Goal: Task Accomplishment & Management: Complete application form

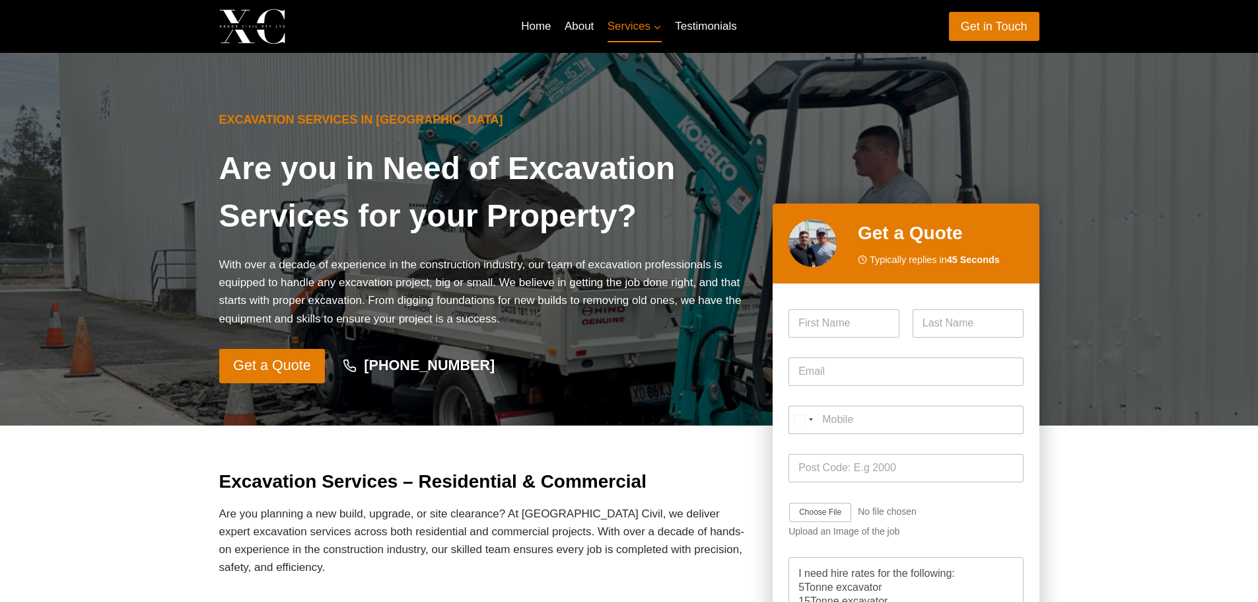
scroll to position [14, 0]
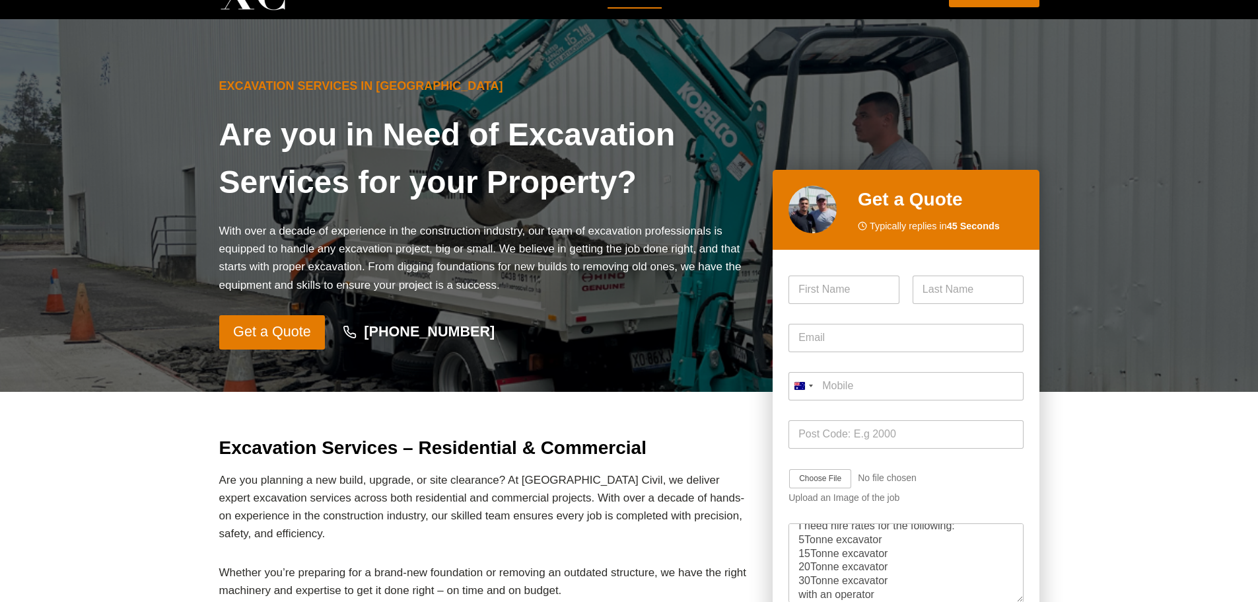
type textarea "I need hire rates for the following: 5Tonne excavator 15Tonne excavator 20Tonne…"
click at [847, 293] on input "First" at bounding box center [844, 289] width 111 height 28
type input "[PERSON_NAME]"
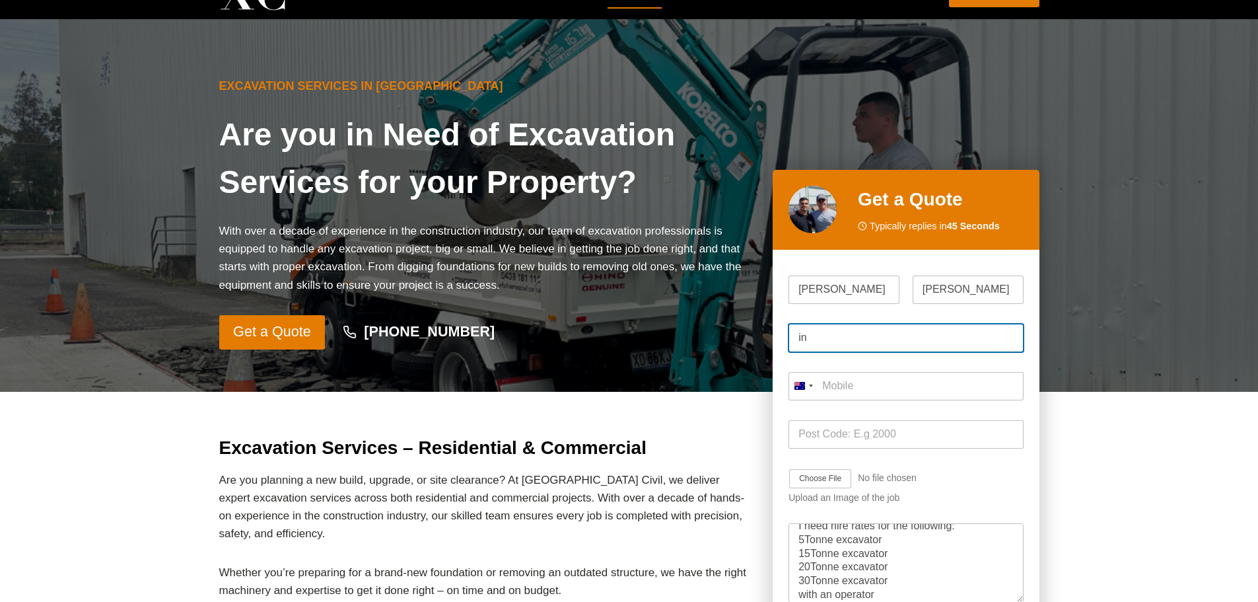
type input "i"
type input "[PERSON_NAME][EMAIL_ADDRESS][DOMAIN_NAME]"
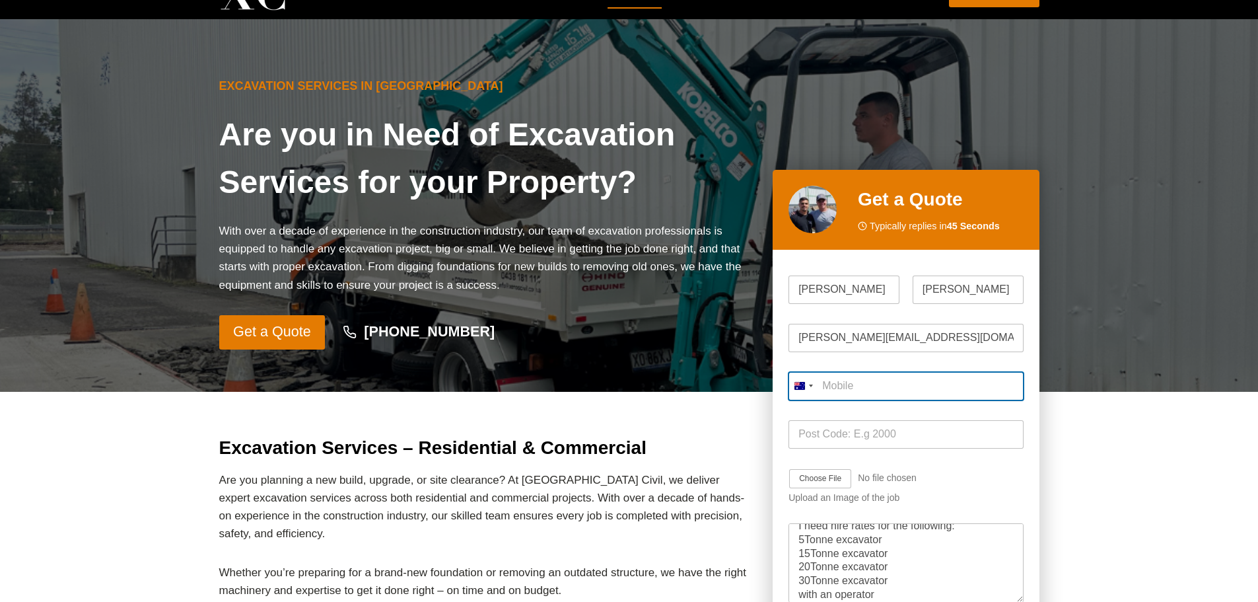
click at [922, 381] on input "Mobile *" at bounding box center [906, 386] width 234 height 28
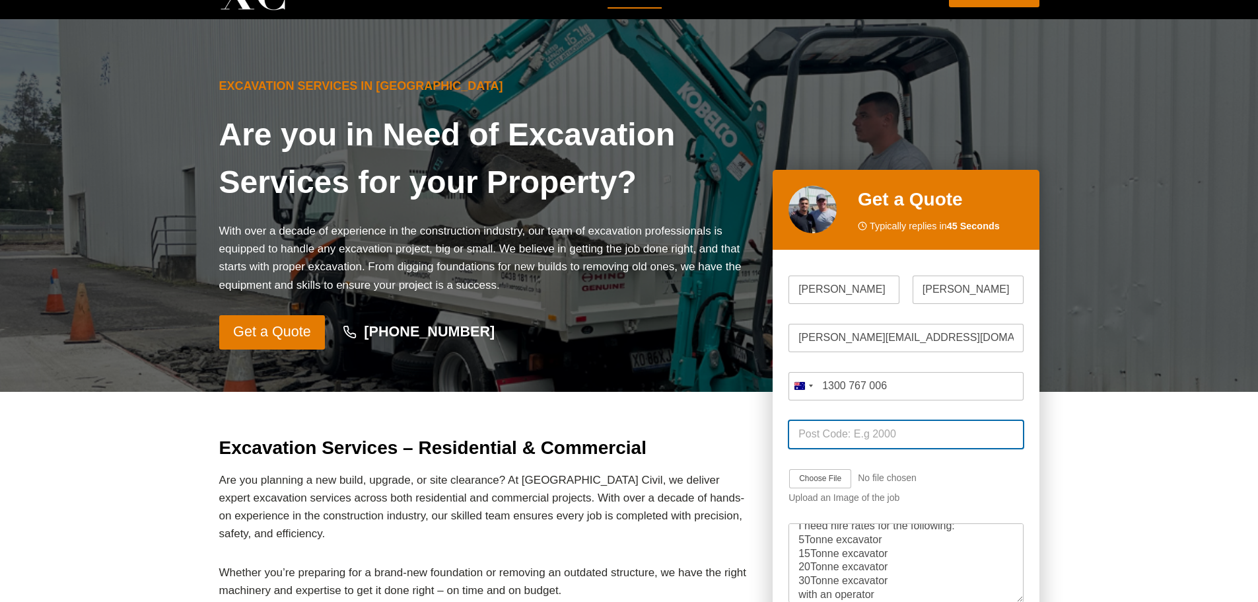
click at [919, 437] on div "Post Code *" at bounding box center [906, 434] width 234 height 48
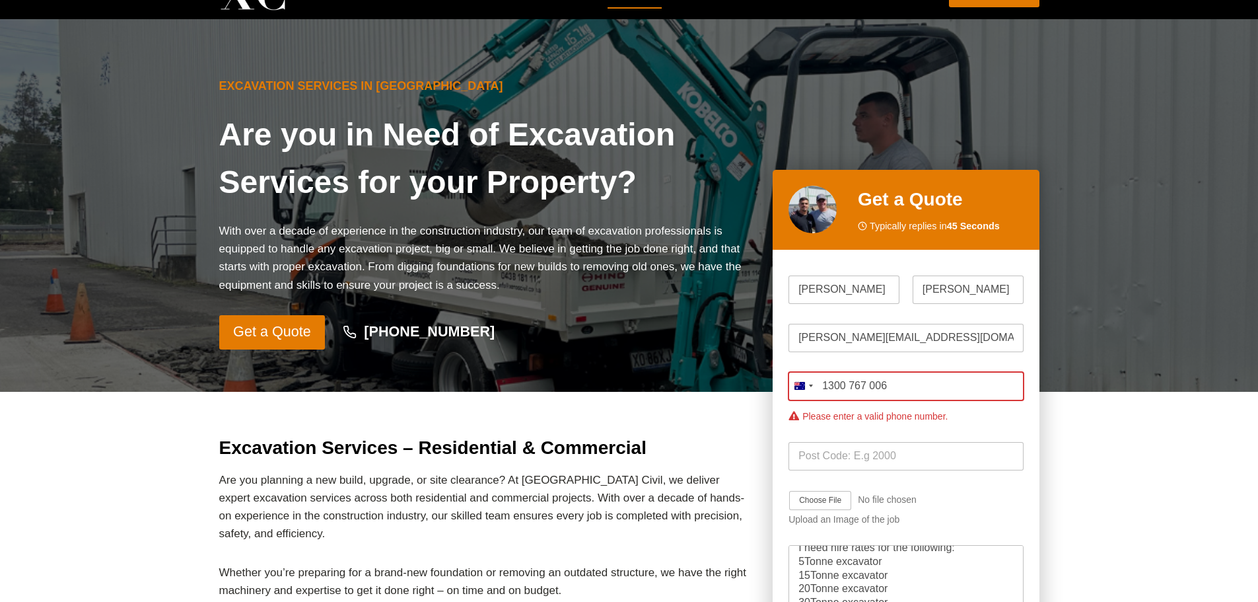
drag, startPoint x: 913, startPoint y: 383, endPoint x: 720, endPoint y: 367, distance: 193.5
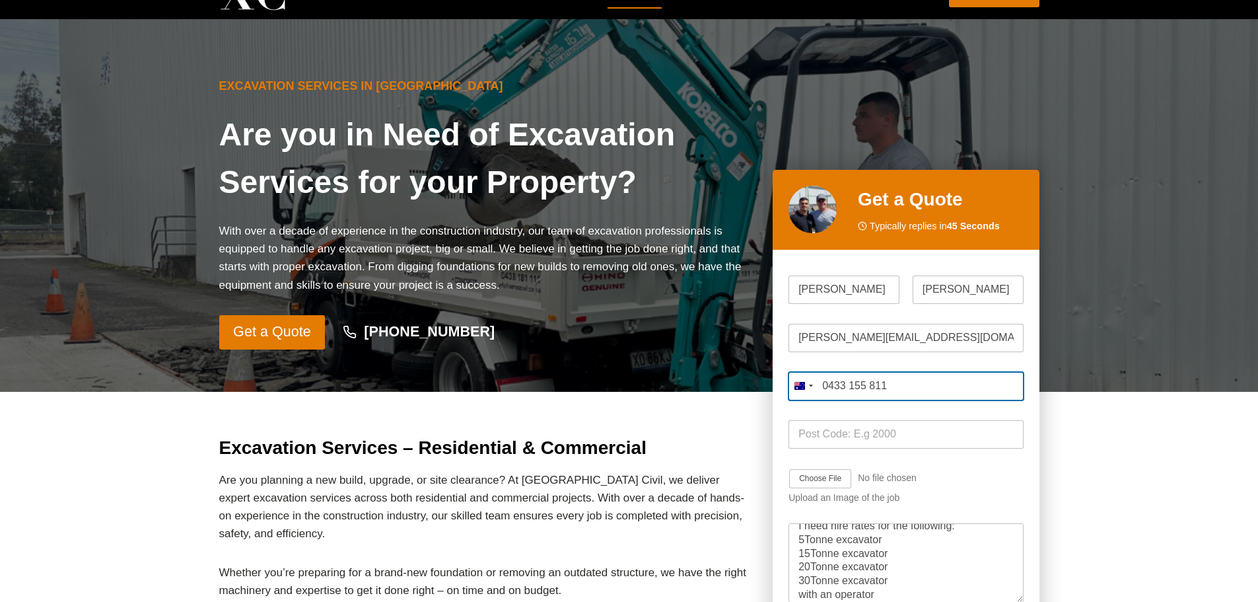
type input "0433 155 811"
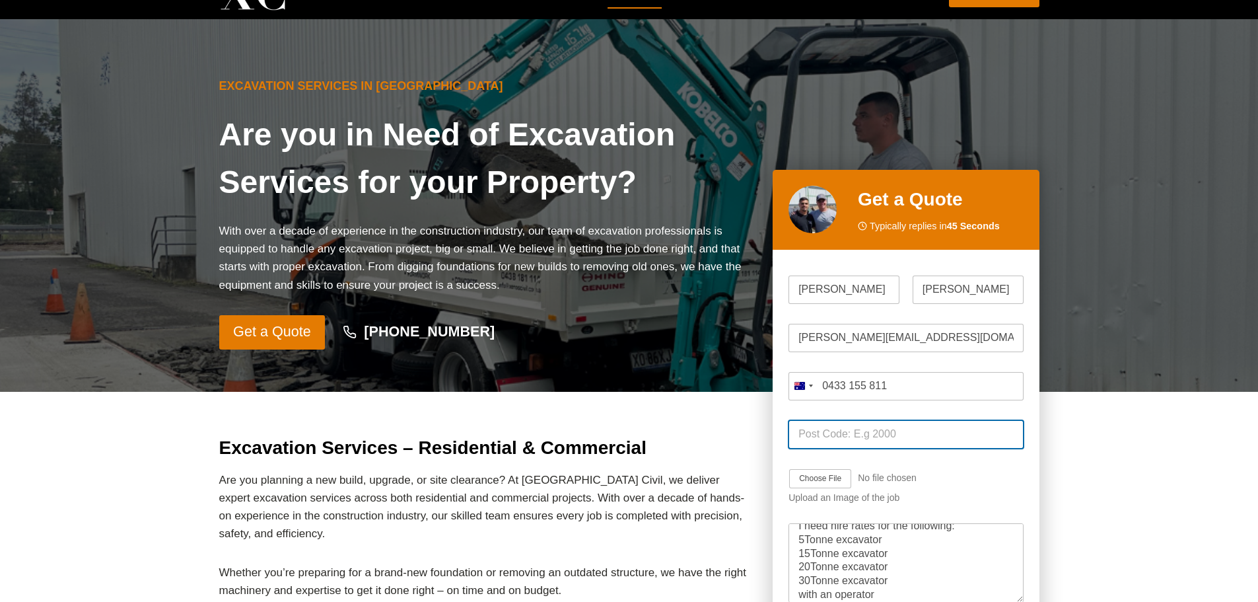
click at [831, 442] on input "Post Code *" at bounding box center [906, 434] width 234 height 28
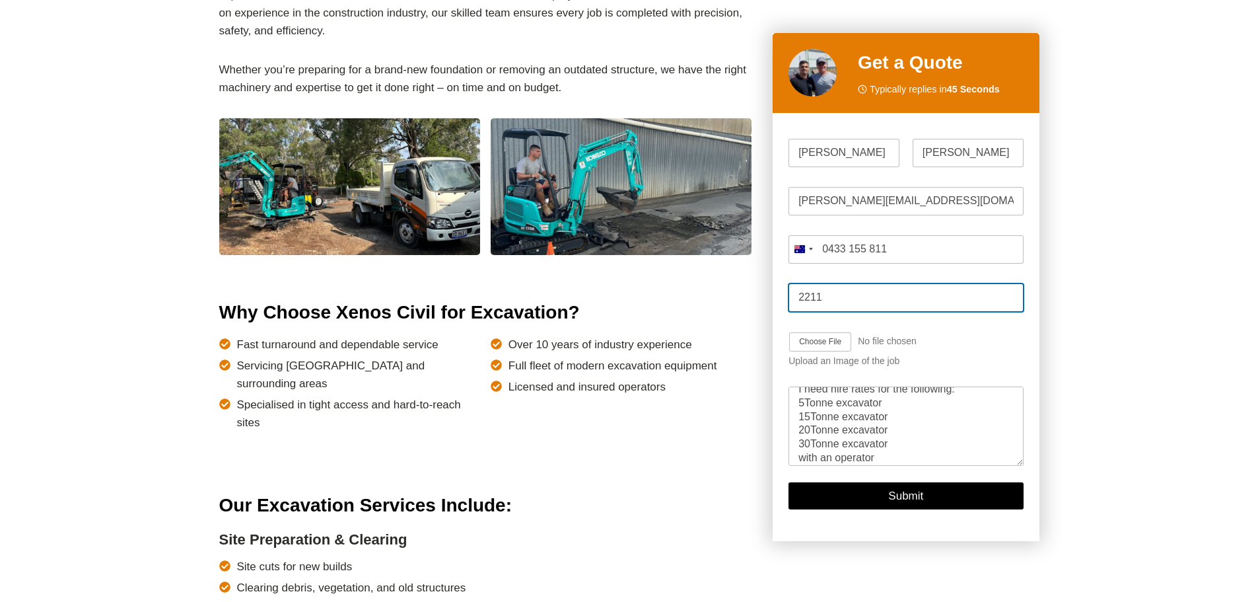
scroll to position [562, 0]
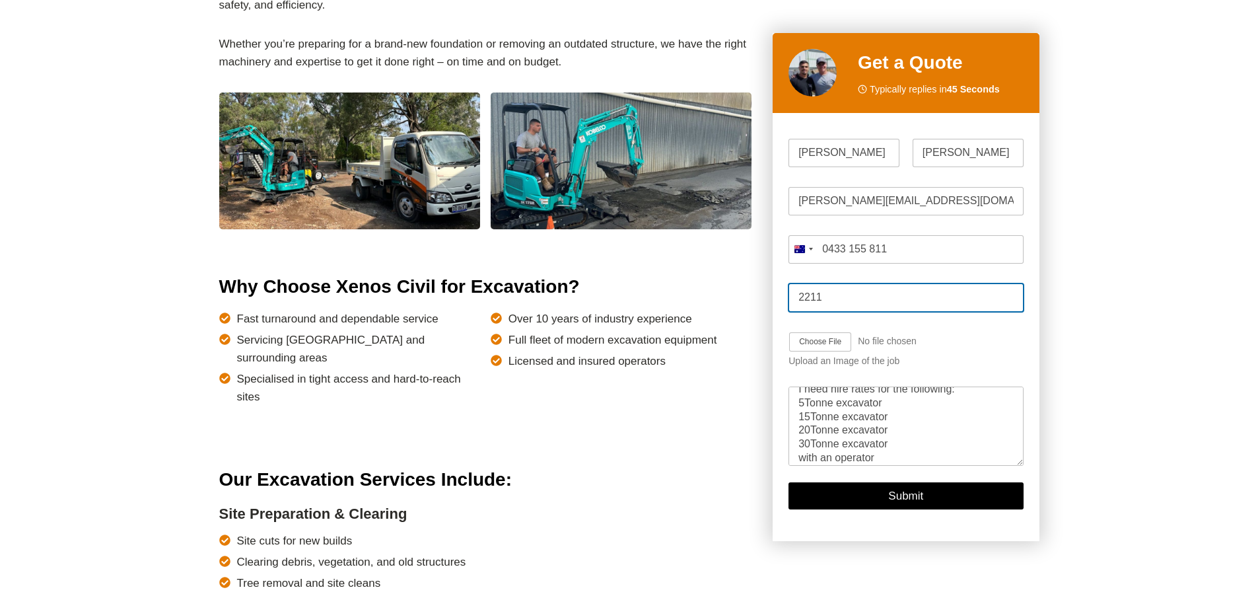
type input "2211"
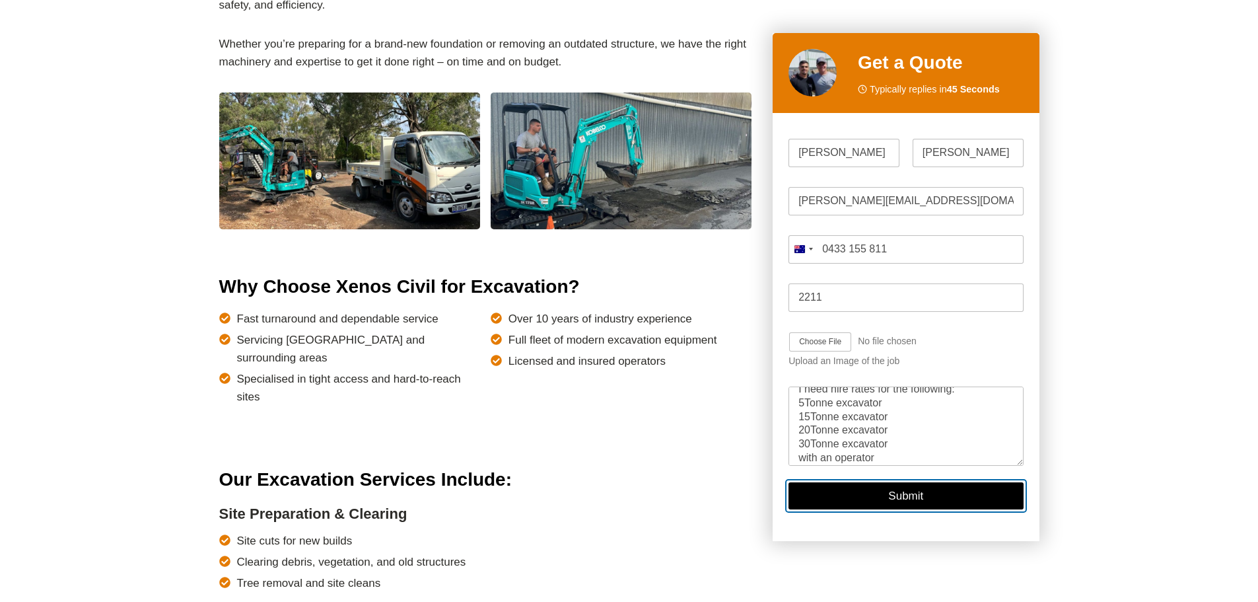
click at [867, 493] on button "Submit" at bounding box center [906, 496] width 234 height 27
